Goal: Find specific page/section: Find specific page/section

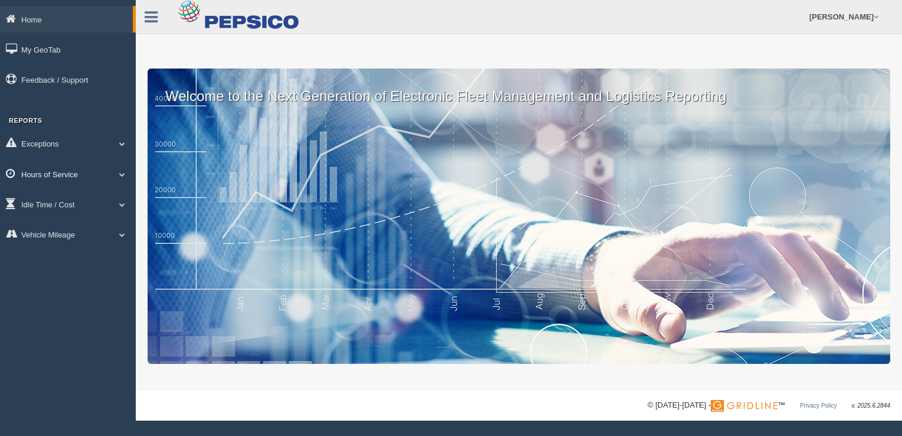
click at [45, 174] on link "Hours of Service" at bounding box center [68, 174] width 136 height 27
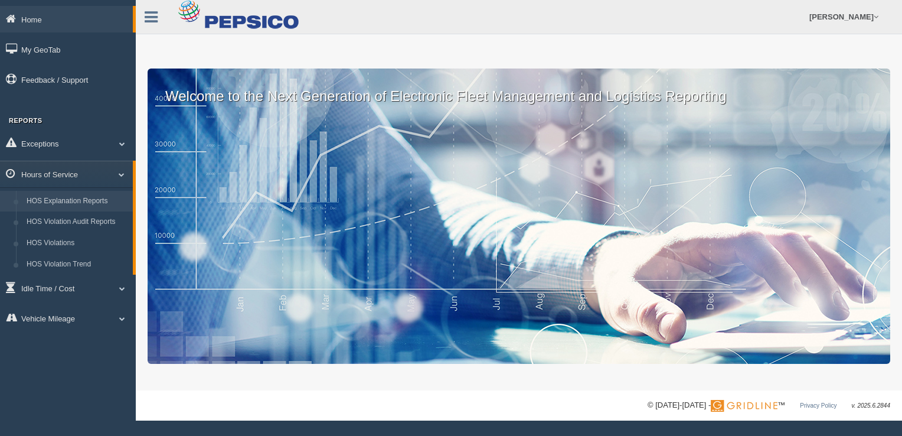
click at [45, 200] on link "HOS Explanation Reports" at bounding box center [77, 201] width 112 height 21
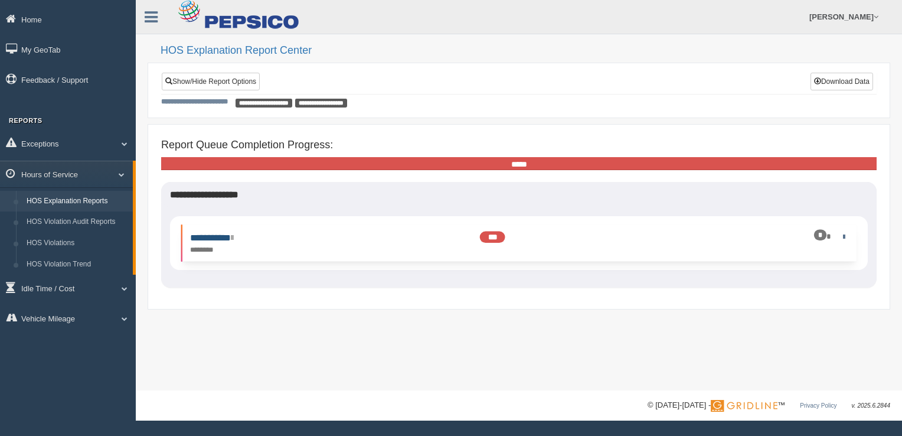
click at [220, 238] on link "**********" at bounding box center [211, 237] width 43 height 9
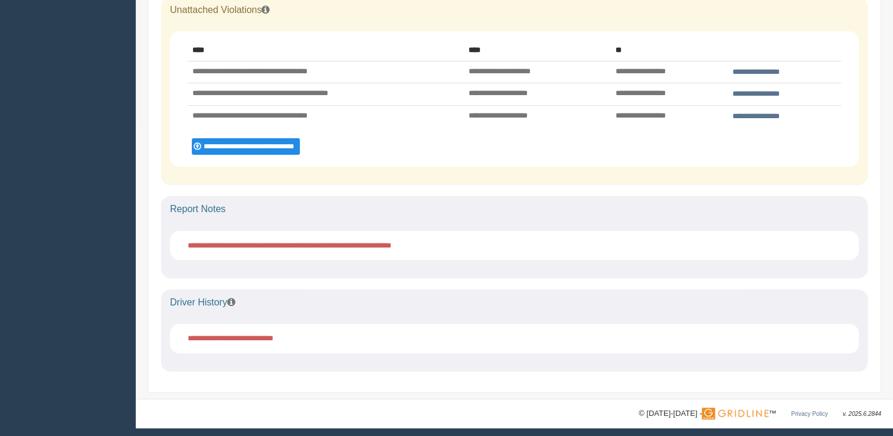
scroll to position [312, 0]
